Goal: Information Seeking & Learning: Learn about a topic

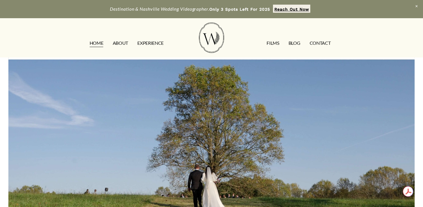
click at [275, 43] on link "FILMS" at bounding box center [273, 42] width 12 height 9
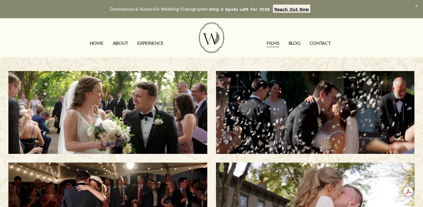
click at [312, 113] on h3 "Savannah & Tommy | Nashville, TN" at bounding box center [315, 112] width 171 height 51
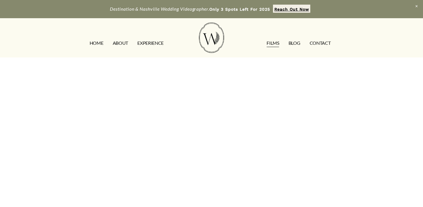
scroll to position [115, 0]
click at [318, 42] on link "CONTACT" at bounding box center [320, 42] width 21 height 9
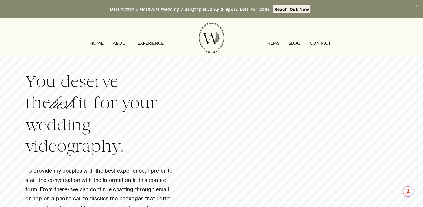
click at [122, 41] on link "ABOUT" at bounding box center [120, 42] width 15 height 9
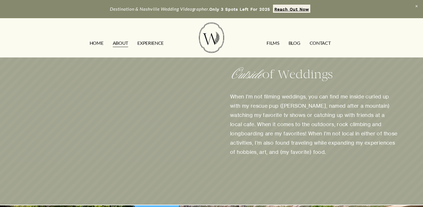
scroll to position [289, 0]
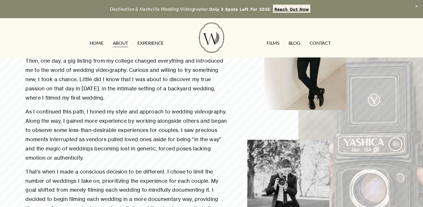
click at [99, 43] on link "HOME" at bounding box center [97, 42] width 14 height 9
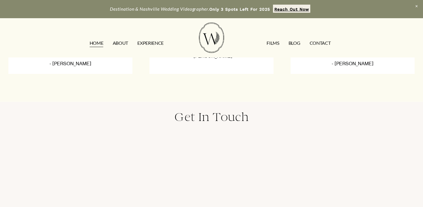
scroll to position [1639, 0]
